Goal: Find specific fact

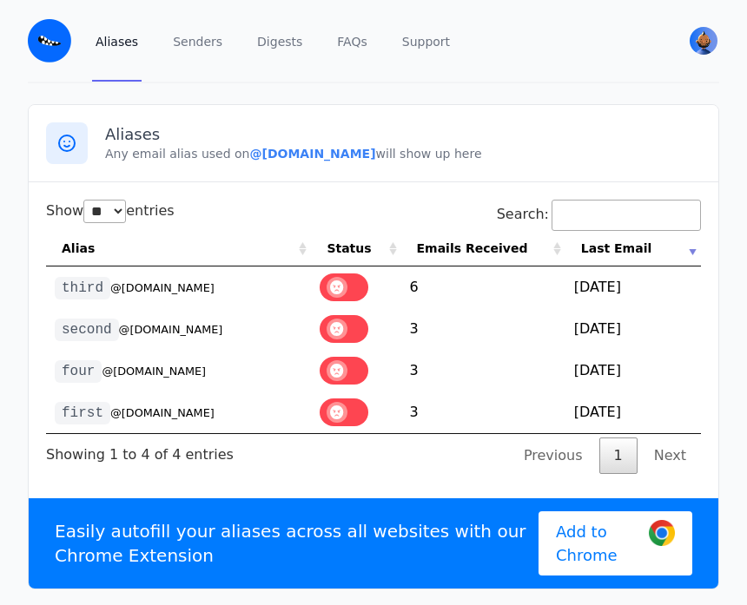
select select "**"
click at [159, 281] on small "@[DOMAIN_NAME]" at bounding box center [162, 287] width 104 height 13
copy tr "third @[DOMAIN_NAME]"
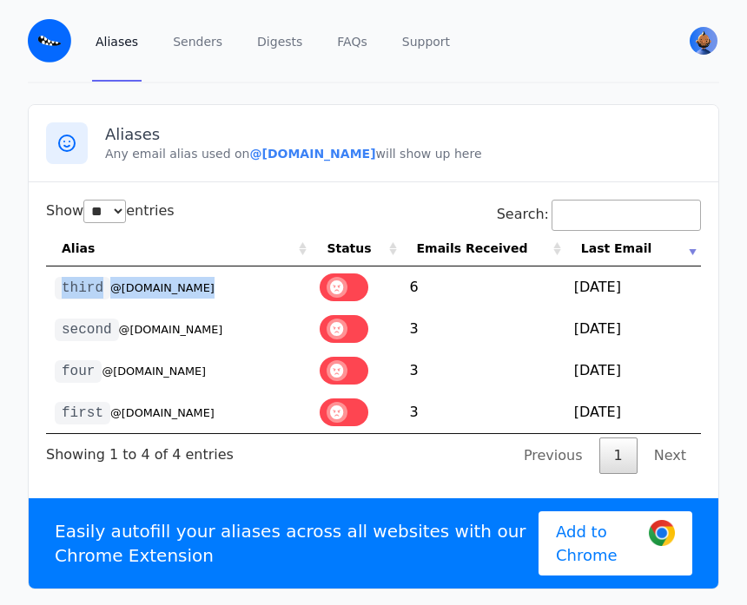
click at [127, 296] on td "third @[DOMAIN_NAME]" at bounding box center [178, 288] width 265 height 42
